Goal: Navigation & Orientation: Find specific page/section

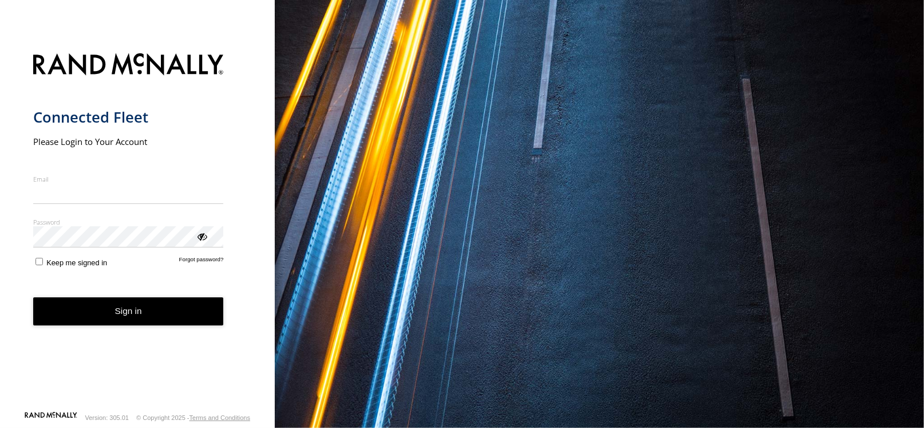
type input "**********"
click at [166, 317] on button "Sign in" at bounding box center [128, 311] width 191 height 28
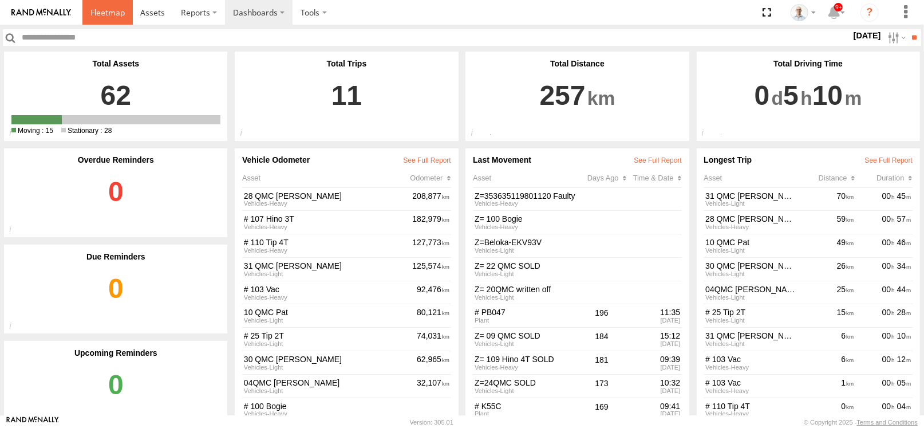
click at [114, 12] on span at bounding box center [107, 12] width 34 height 11
